Goal: Transaction & Acquisition: Purchase product/service

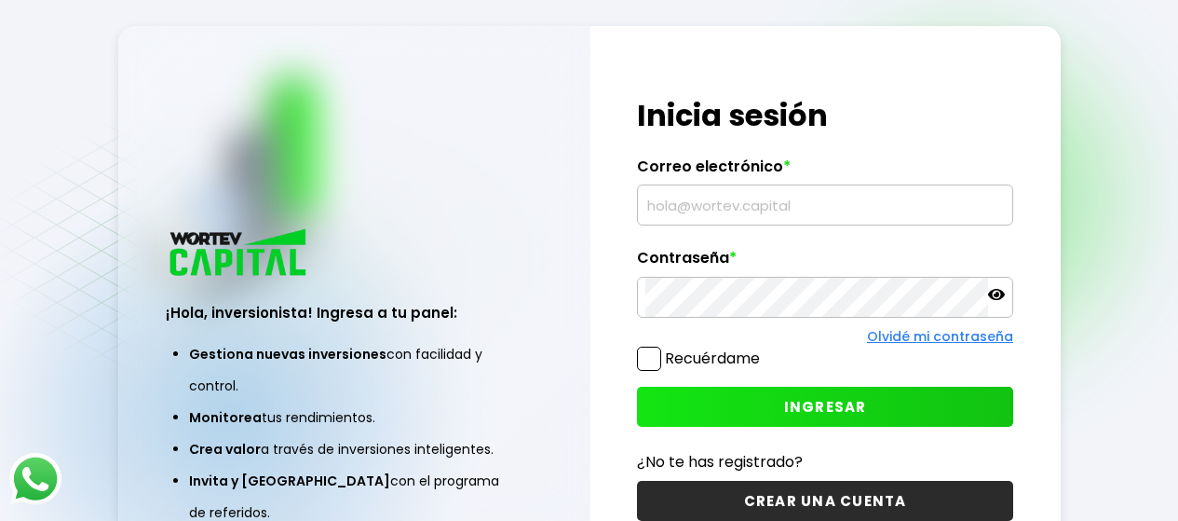
click at [752, 210] on input "text" at bounding box center [824, 204] width 359 height 39
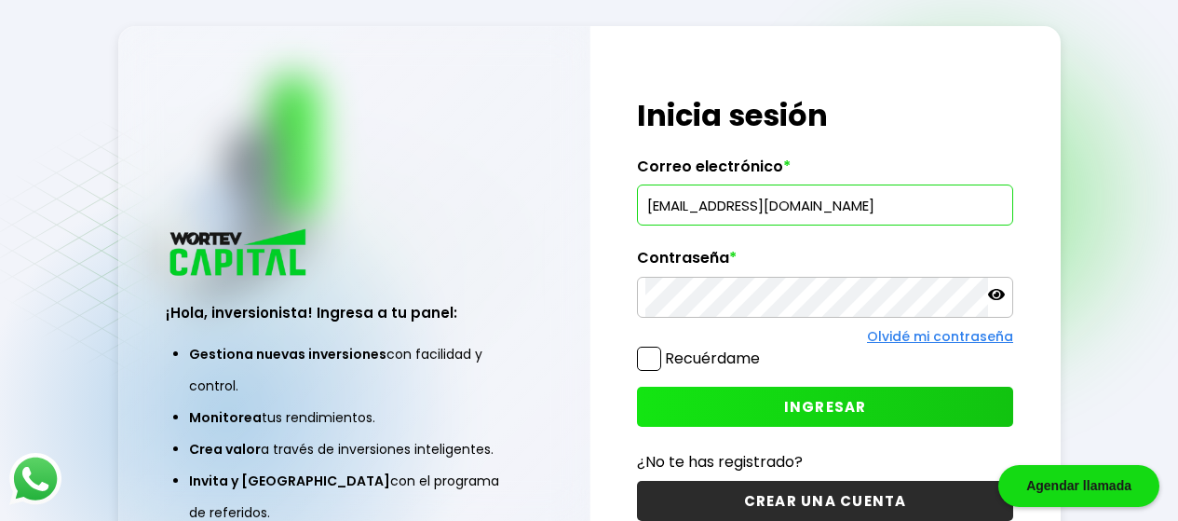
type input "[EMAIL_ADDRESS][DOMAIN_NAME]"
click at [741, 277] on div at bounding box center [825, 297] width 376 height 41
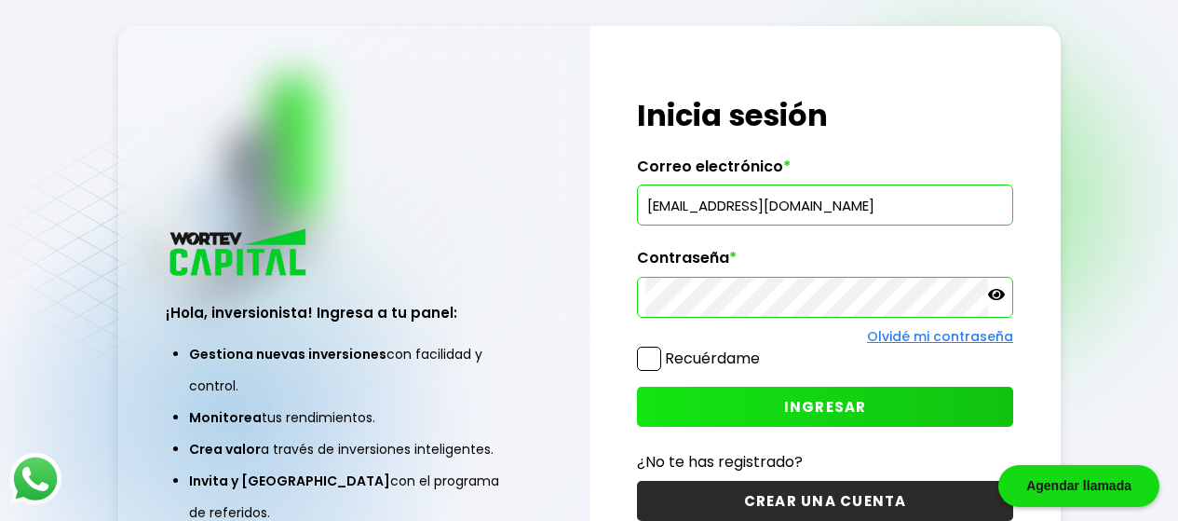
click at [804, 411] on span "INGRESAR" at bounding box center [825, 407] width 83 height 20
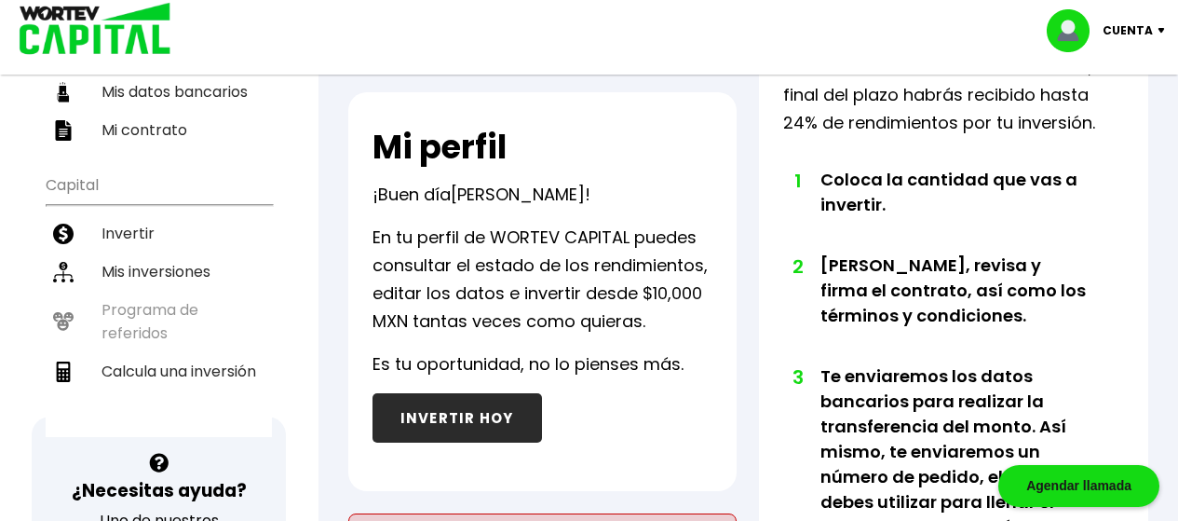
scroll to position [326, 0]
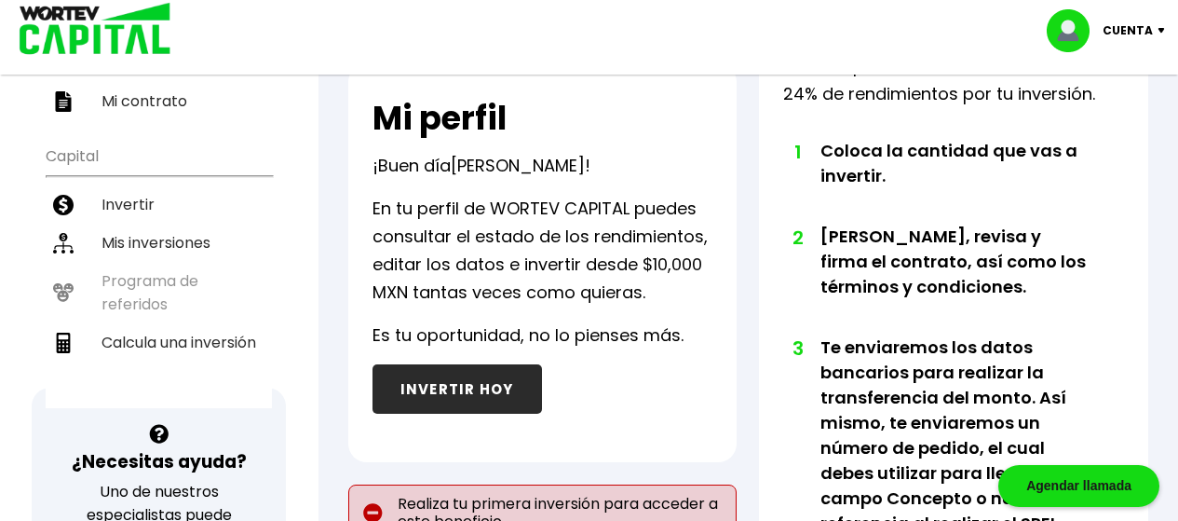
click at [435, 388] on button "INVERTIR HOY" at bounding box center [457, 388] width 169 height 49
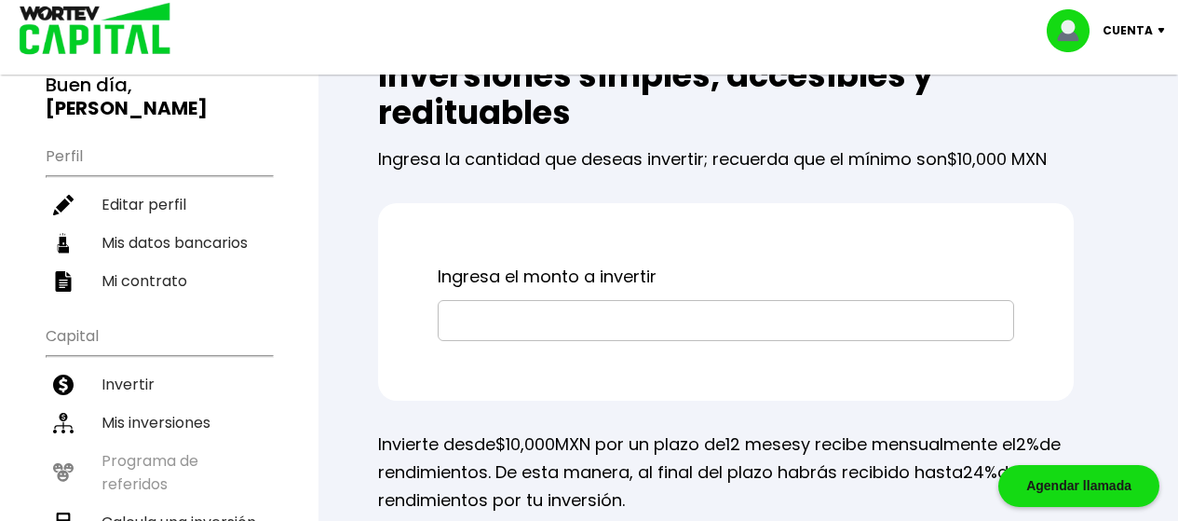
scroll to position [149, 0]
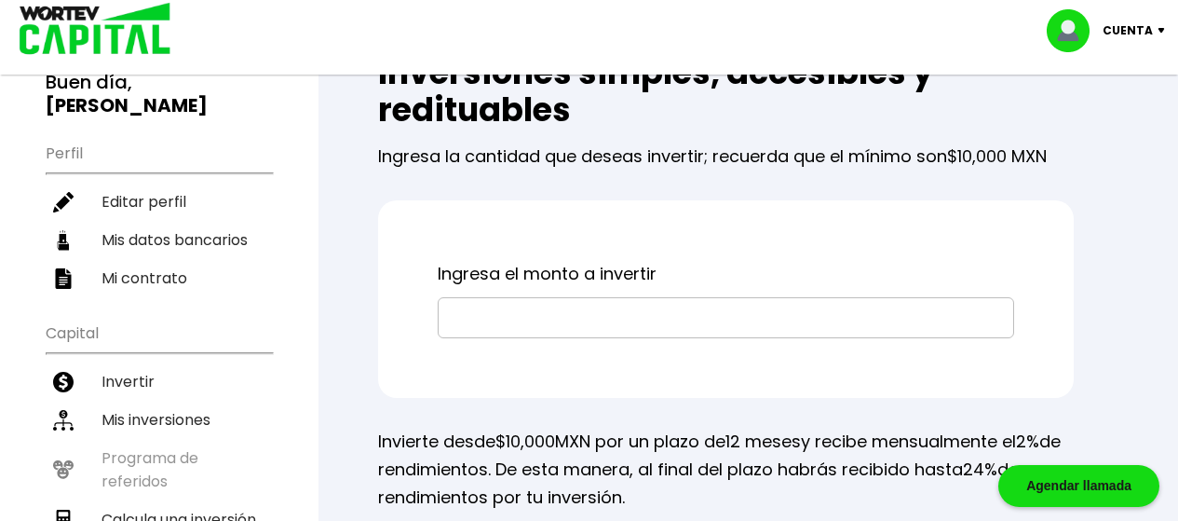
click at [599, 318] on input "text" at bounding box center [726, 317] width 560 height 39
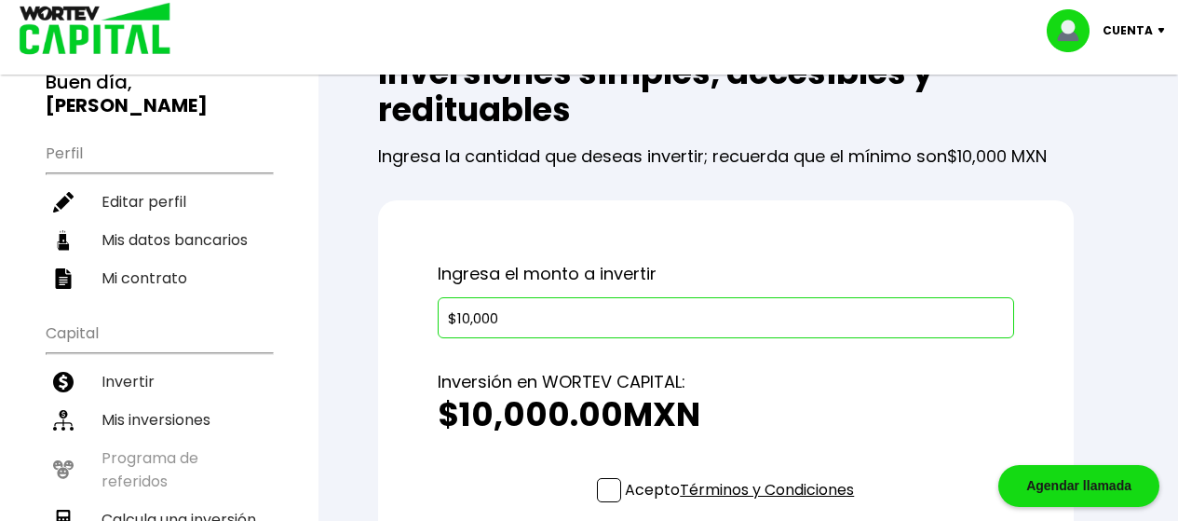
type input "$10,000"
click at [734, 358] on div "Inversión en WORTEV CAPITAL: $10,000.00 MXN" at bounding box center [726, 408] width 576 height 140
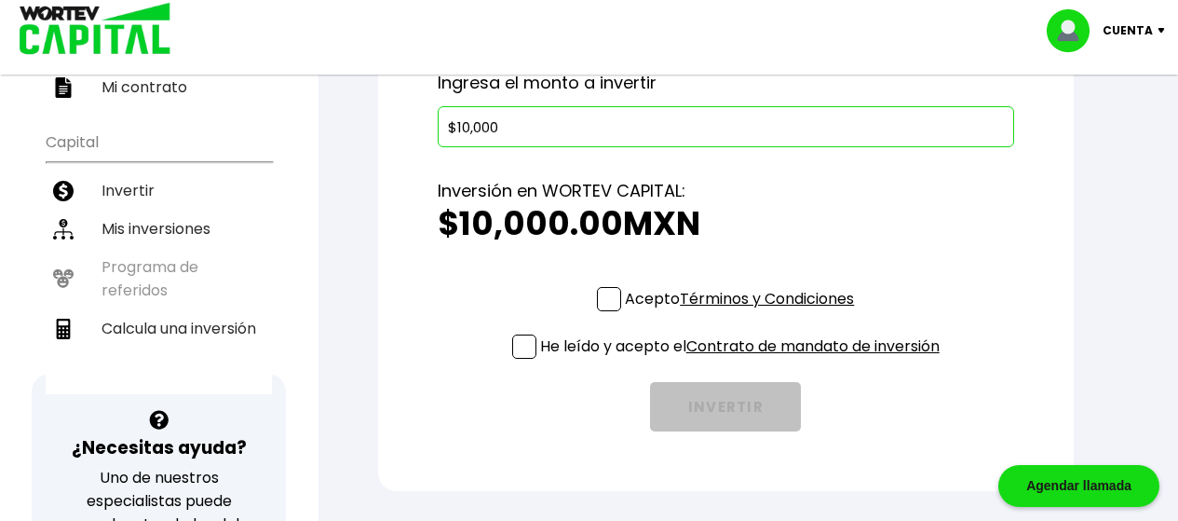
scroll to position [428, 0]
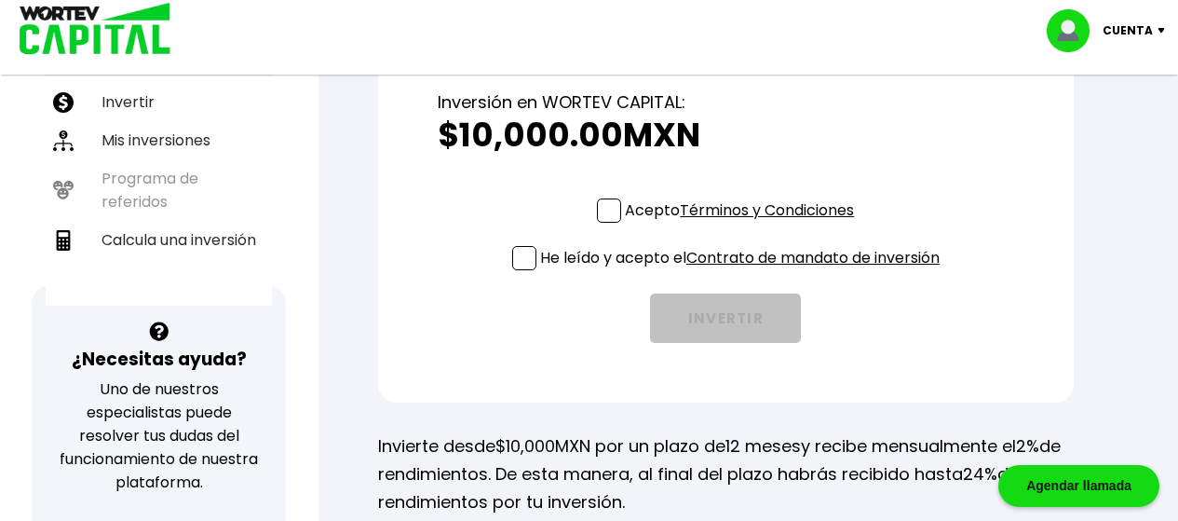
click at [607, 205] on span at bounding box center [609, 210] width 24 height 24
click at [743, 224] on input "Acepto Términos y Condiciones" at bounding box center [743, 224] width 0 height 0
click at [527, 255] on span at bounding box center [524, 258] width 24 height 24
click at [743, 272] on input "He leído y acepto el Contrato de mandato de inversión" at bounding box center [743, 272] width 0 height 0
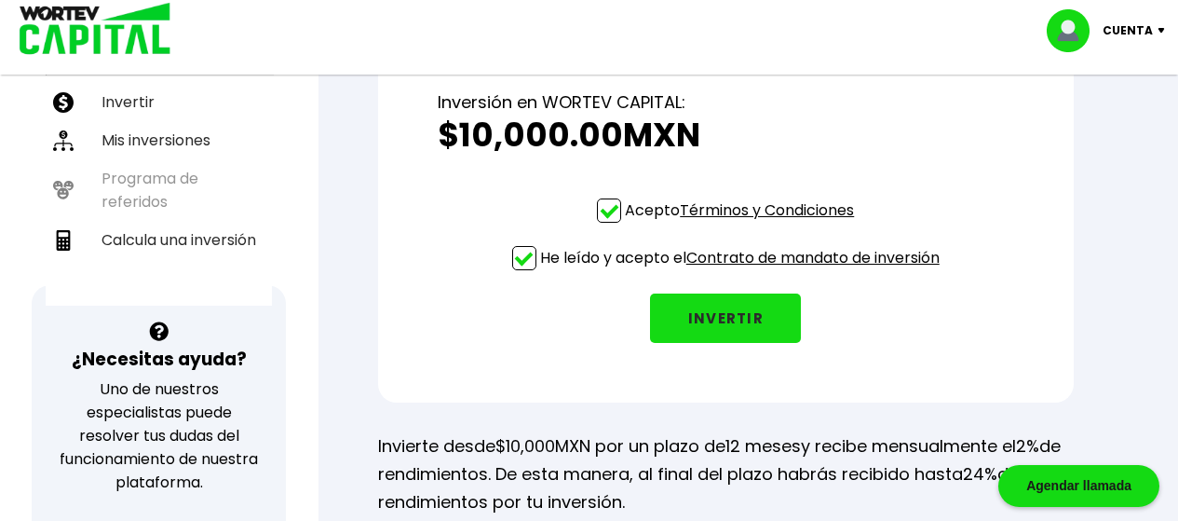
click at [702, 315] on button "INVERTIR" at bounding box center [725, 317] width 151 height 49
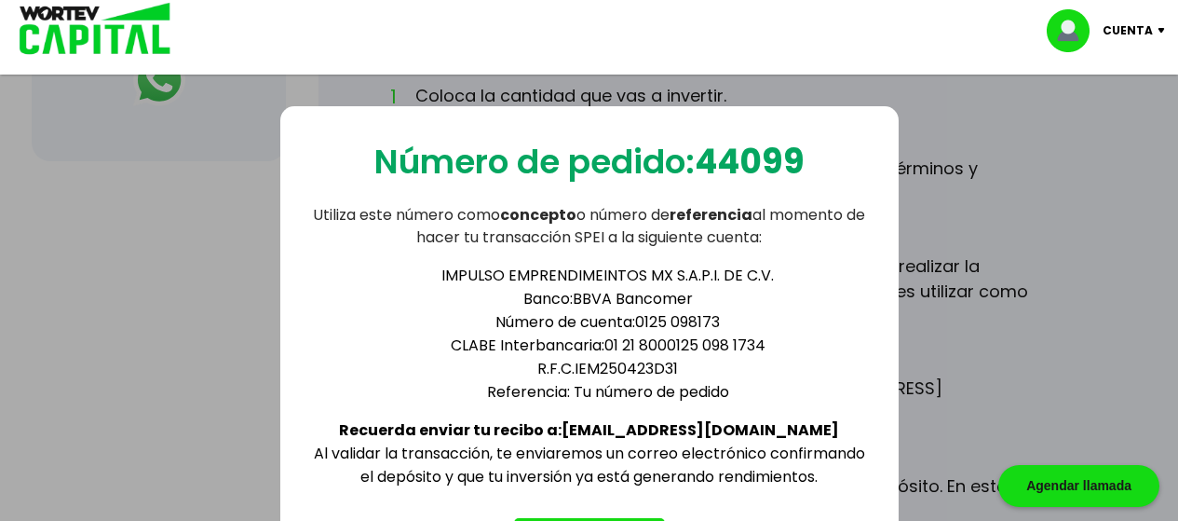
scroll to position [1202, 0]
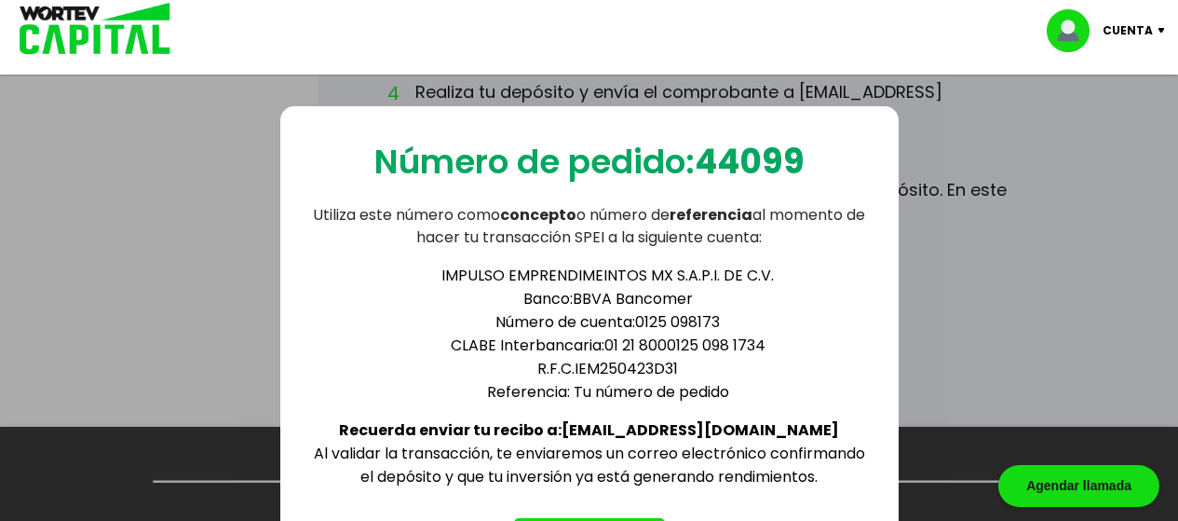
click at [1051, 342] on div "Número de pedido: 44099 Utiliza este número como concepto o número de referenci…" at bounding box center [589, 320] width 1178 height 521
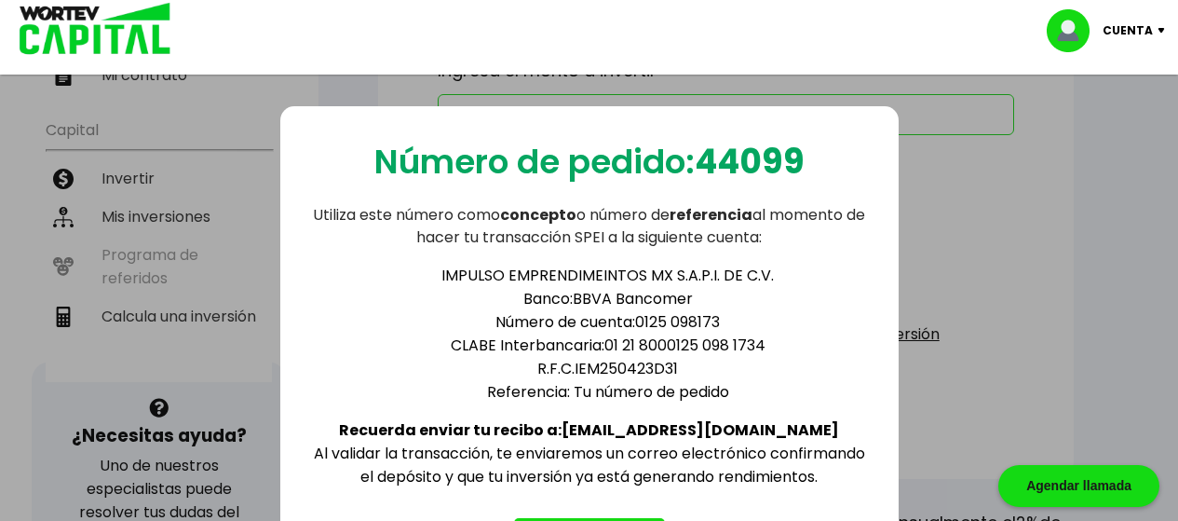
scroll to position [118, 0]
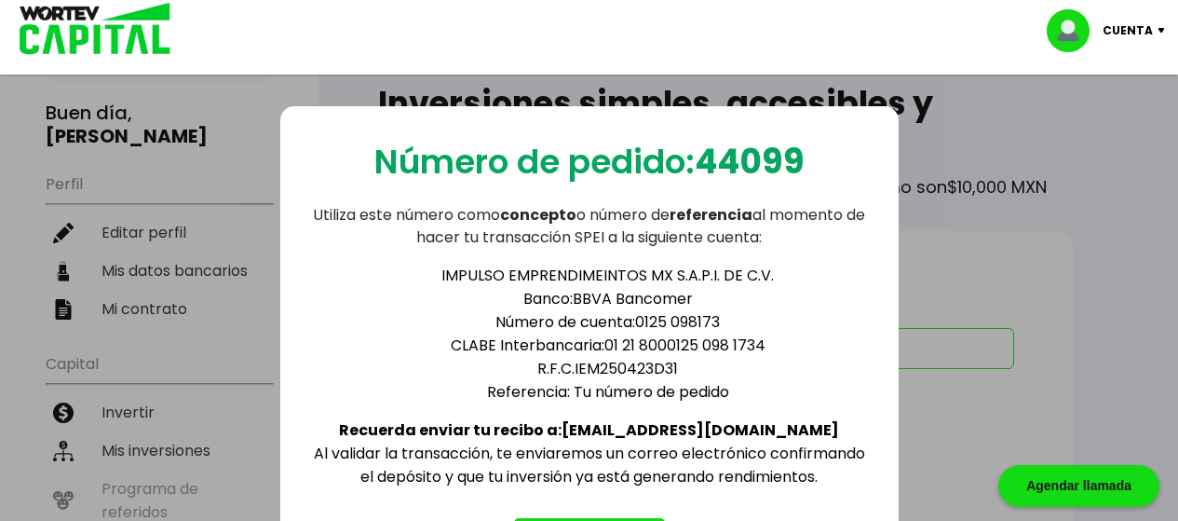
click at [1131, 34] on p "Cuenta" at bounding box center [1128, 31] width 50 height 28
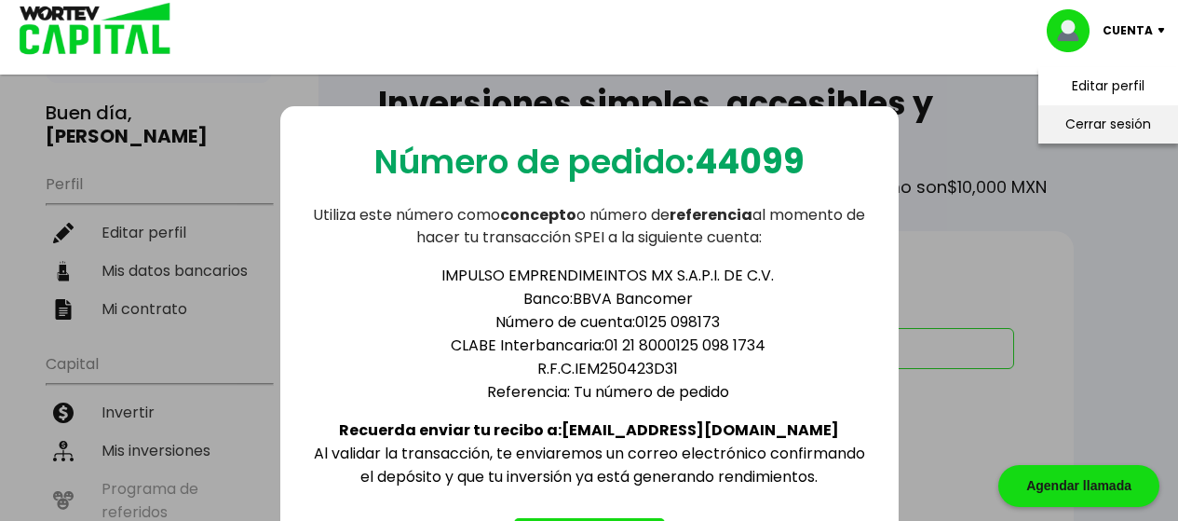
click at [1082, 123] on li "Cerrar sesión" at bounding box center [1108, 124] width 149 height 38
